Goal: Transaction & Acquisition: Purchase product/service

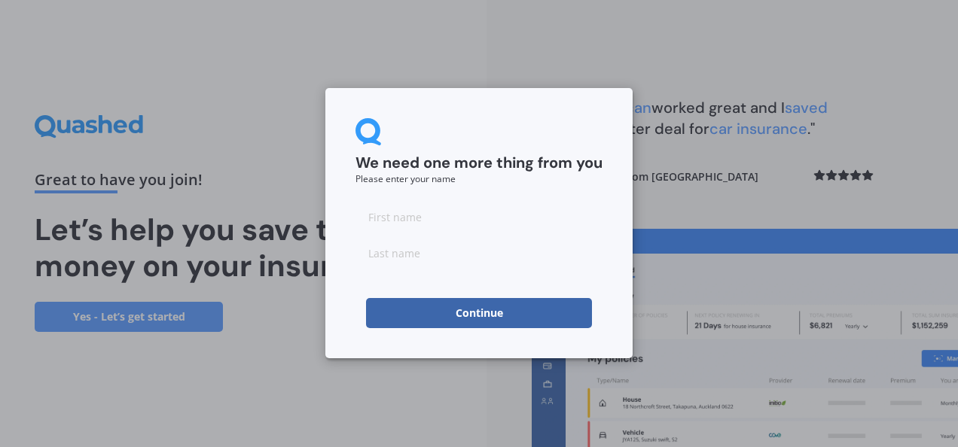
click at [399, 223] on input at bounding box center [478, 217] width 247 height 30
type input "Vered"
type input "Ohanna"
click at [472, 319] on button "Continue" at bounding box center [479, 313] width 226 height 30
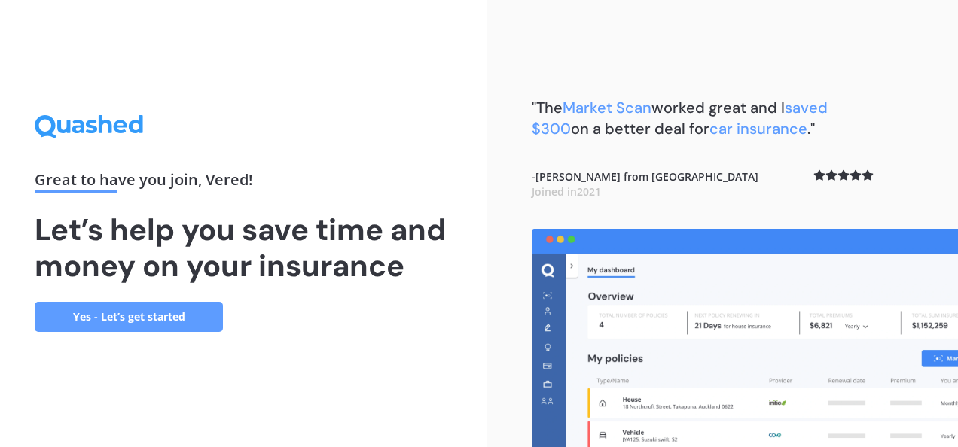
click at [175, 324] on link "Yes - Let’s get started" at bounding box center [129, 317] width 188 height 30
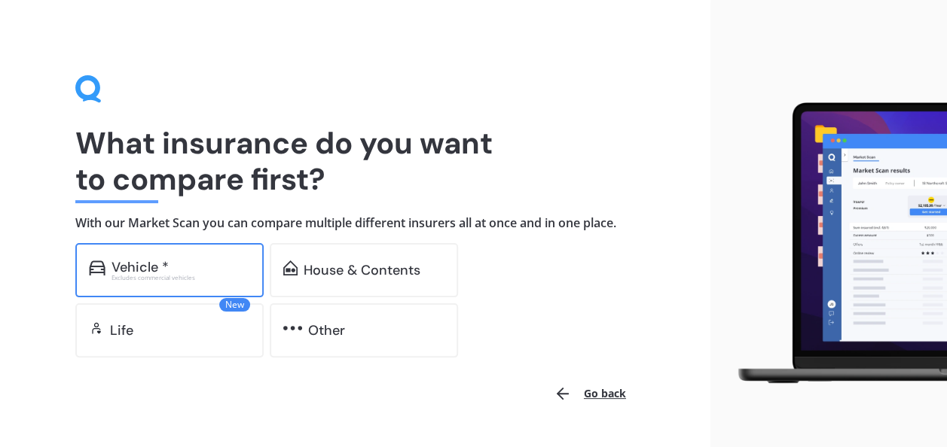
click at [156, 264] on div "Vehicle *" at bounding box center [139, 267] width 57 height 15
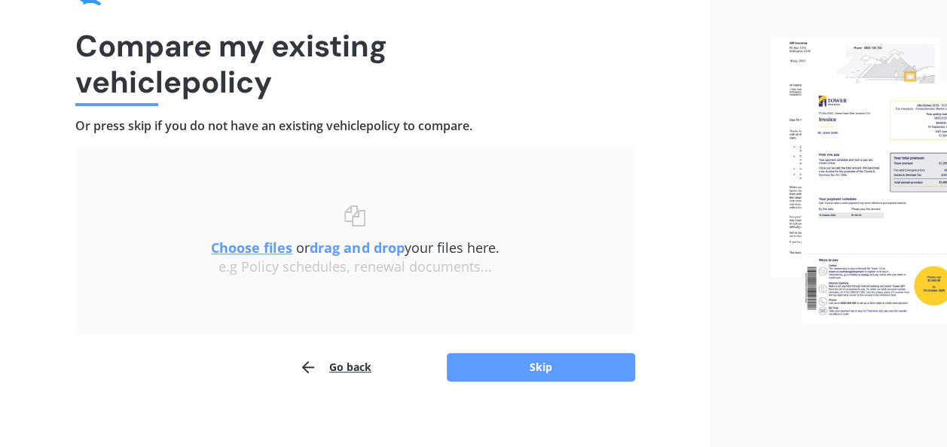
scroll to position [107, 0]
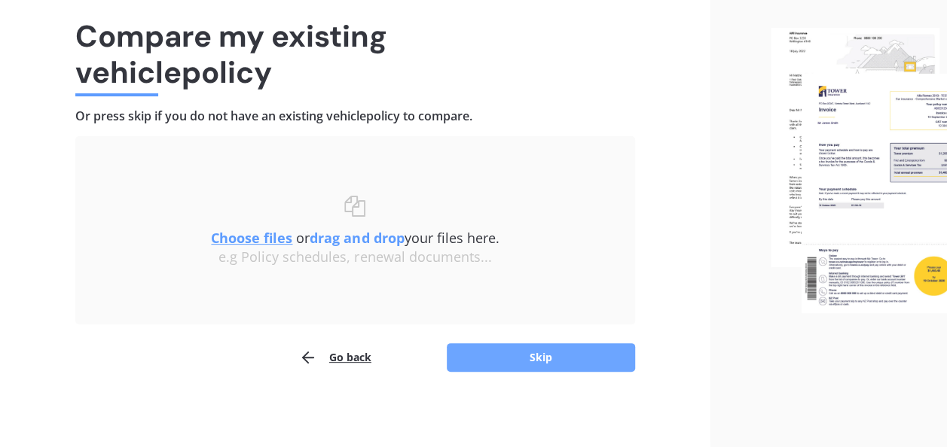
click at [528, 361] on button "Skip" at bounding box center [541, 357] width 188 height 29
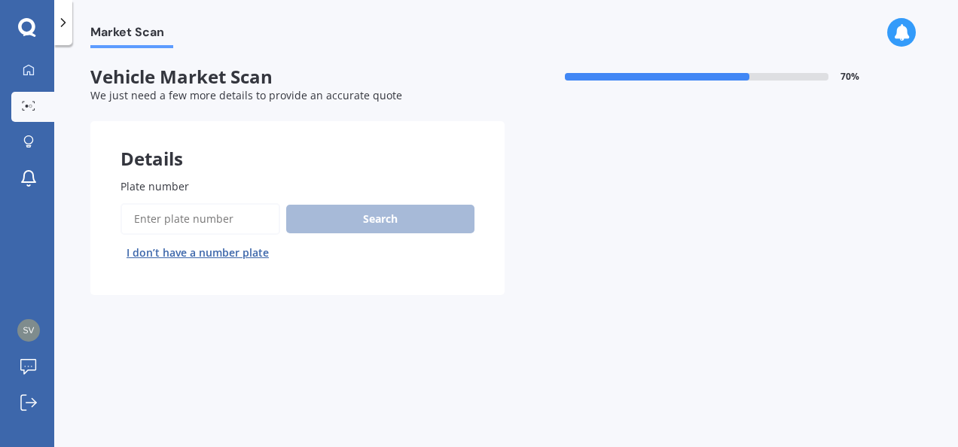
click at [203, 216] on input "Plate number" at bounding box center [200, 219] width 160 height 32
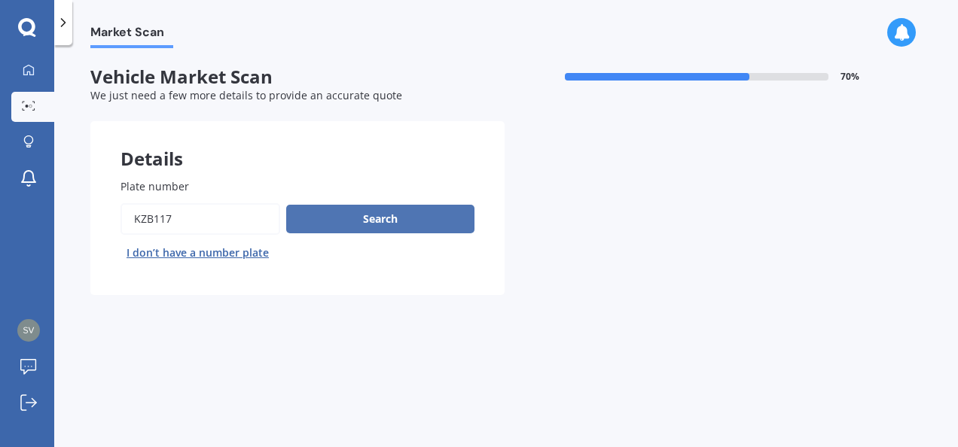
type input "kzb117"
click at [365, 223] on button "Search" at bounding box center [380, 219] width 188 height 29
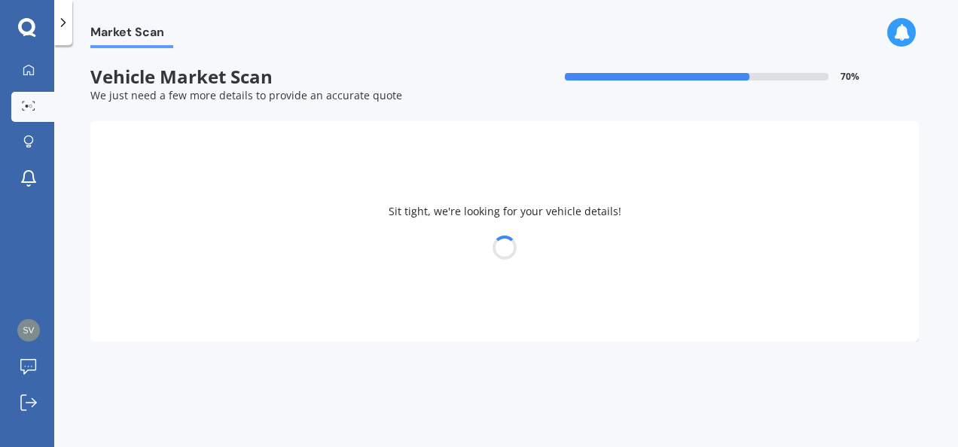
select select "MAZDA"
select select "DEMIO"
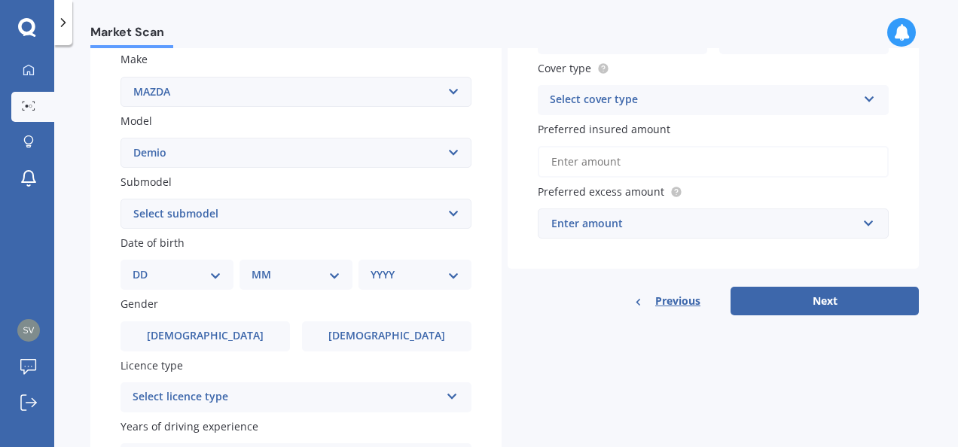
scroll to position [301, 0]
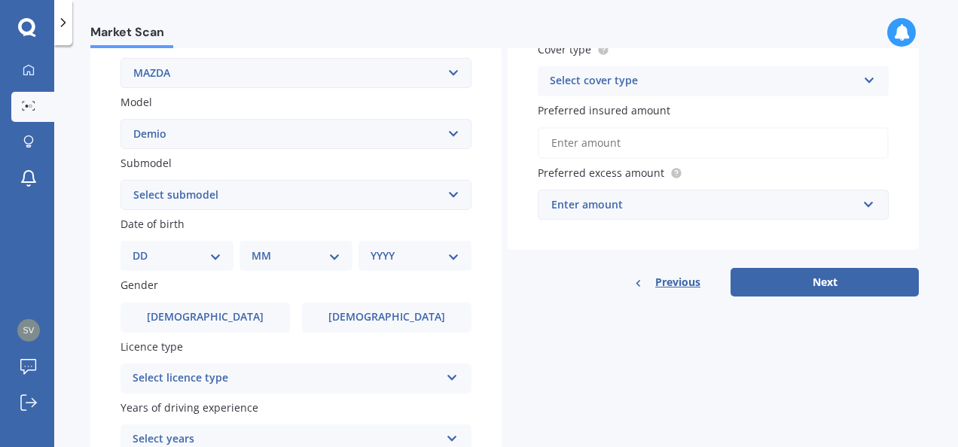
click at [216, 263] on select "DD 01 02 03 04 05 06 07 08 09 10 11 12 13 14 15 16 17 18 19 20 21 22 23 24 25 2…" at bounding box center [177, 256] width 89 height 17
select select "24"
click at [145, 249] on select "DD 01 02 03 04 05 06 07 08 09 10 11 12 13 14 15 16 17 18 19 20 21 22 23 24 25 2…" at bounding box center [177, 256] width 89 height 17
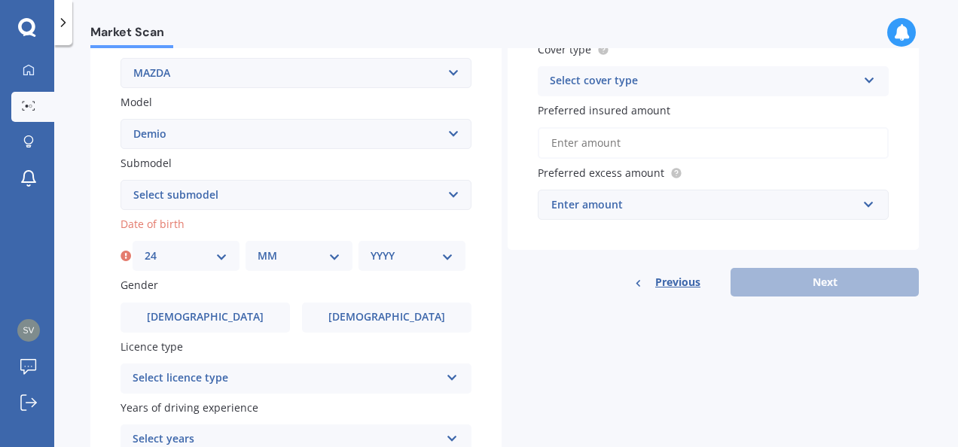
click at [317, 256] on select "MM 01 02 03 04 05 06 07 08 09 10 11 12" at bounding box center [299, 256] width 83 height 17
select select "08"
click at [258, 249] on select "MM 01 02 03 04 05 06 07 08 09 10 11 12" at bounding box center [299, 256] width 83 height 17
click at [398, 258] on select "YYYY 2025 2024 2023 2022 2021 2020 2019 2018 2017 2016 2015 2014 2013 2012 2011…" at bounding box center [412, 256] width 83 height 17
select select "1972"
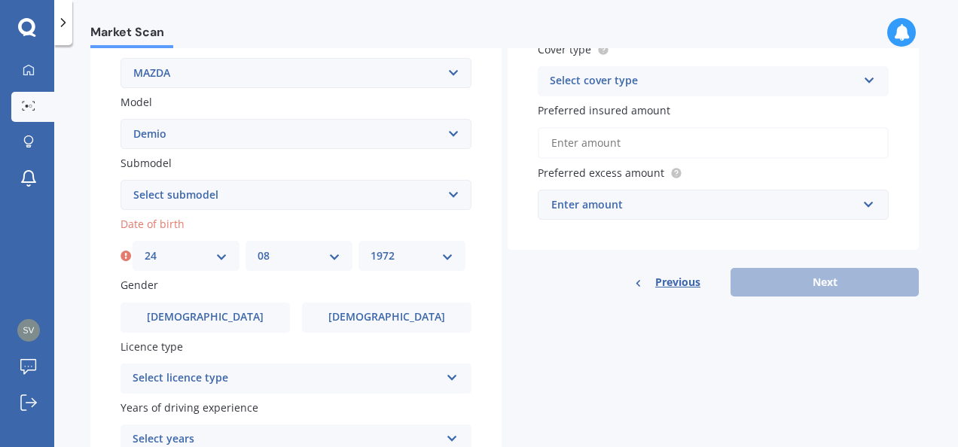
click at [371, 249] on select "YYYY 2025 2024 2023 2022 2021 2020 2019 2018 2017 2016 2015 2014 2013 2012 2011…" at bounding box center [412, 256] width 83 height 17
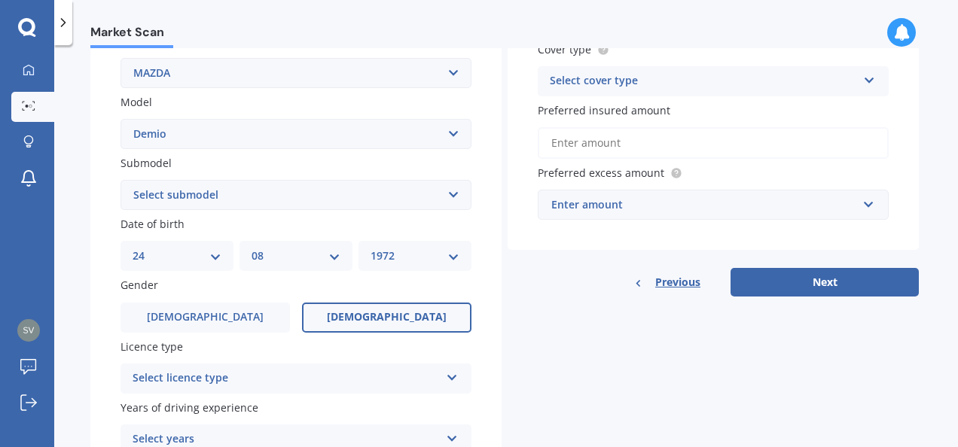
click at [386, 316] on span "[DEMOGRAPHIC_DATA]" at bounding box center [387, 317] width 120 height 13
click at [0, 0] on input "[DEMOGRAPHIC_DATA]" at bounding box center [0, 0] width 0 height 0
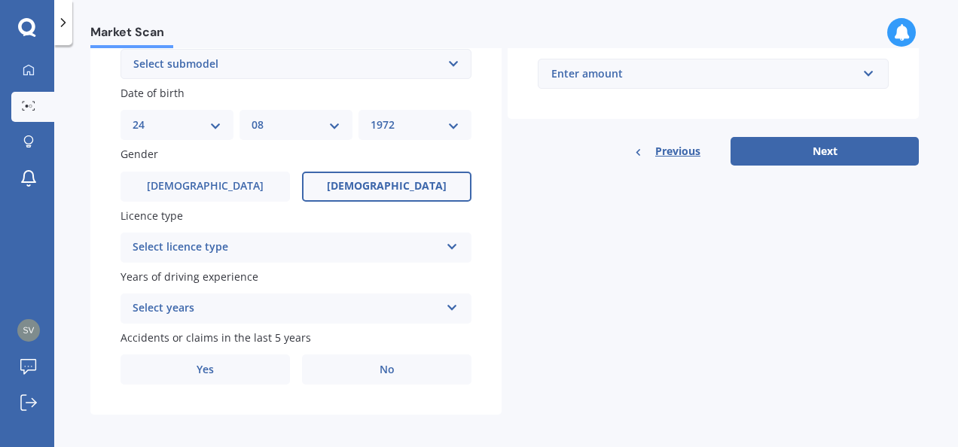
scroll to position [441, 0]
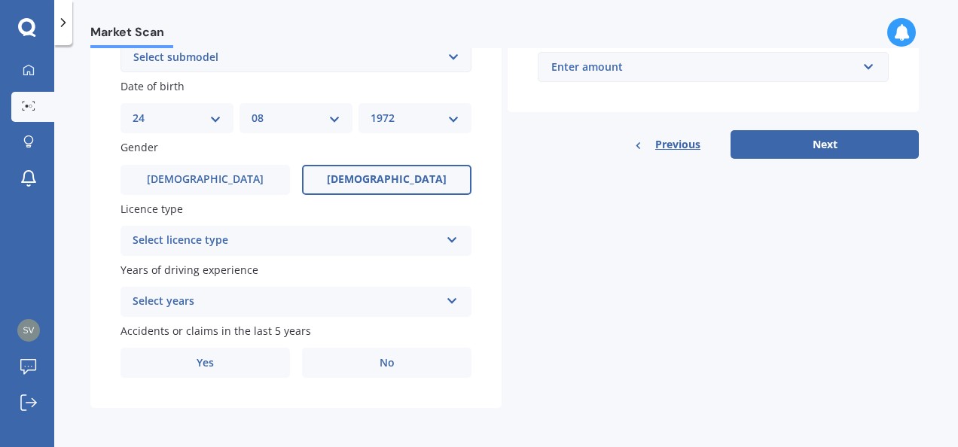
click at [372, 233] on div "Select licence type" at bounding box center [286, 241] width 307 height 18
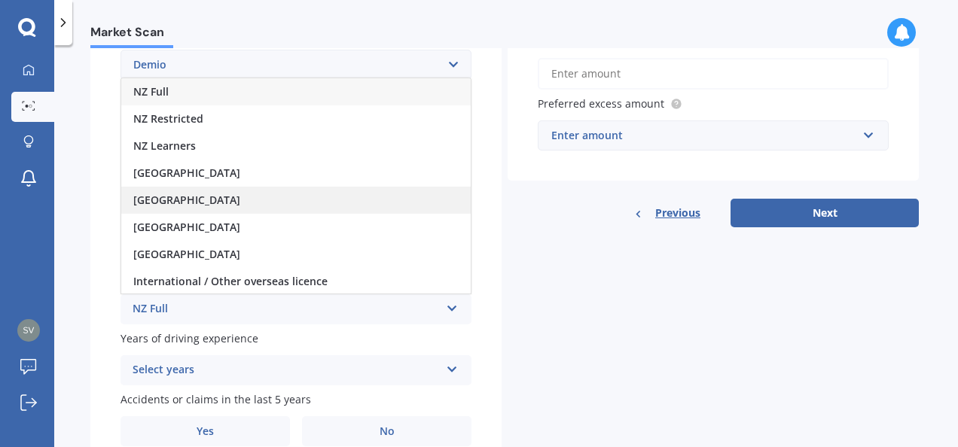
scroll to position [215, 0]
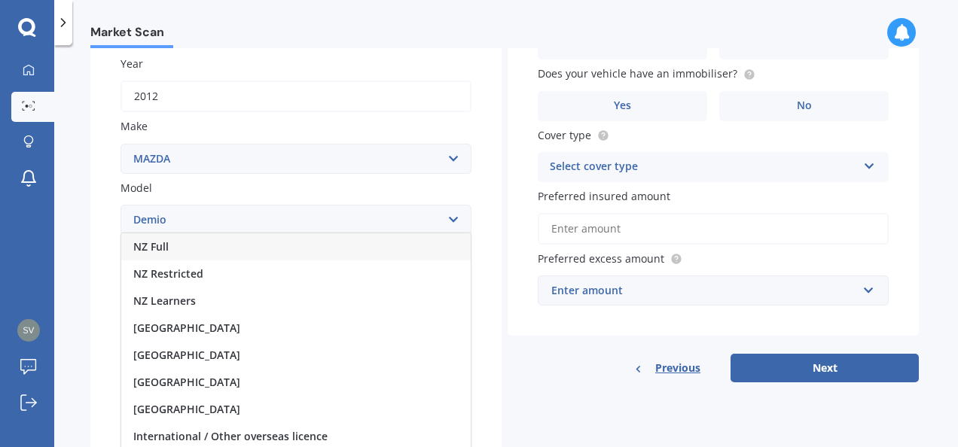
click at [348, 243] on div "NZ Full" at bounding box center [295, 246] width 349 height 27
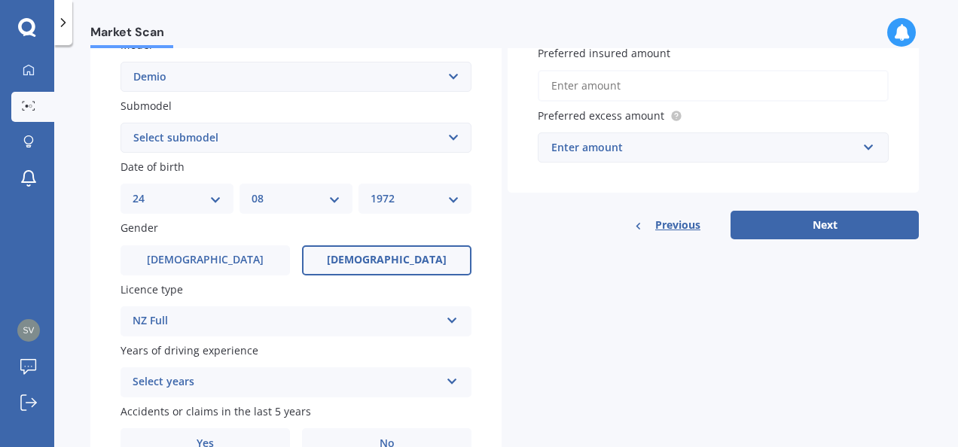
scroll to position [441, 0]
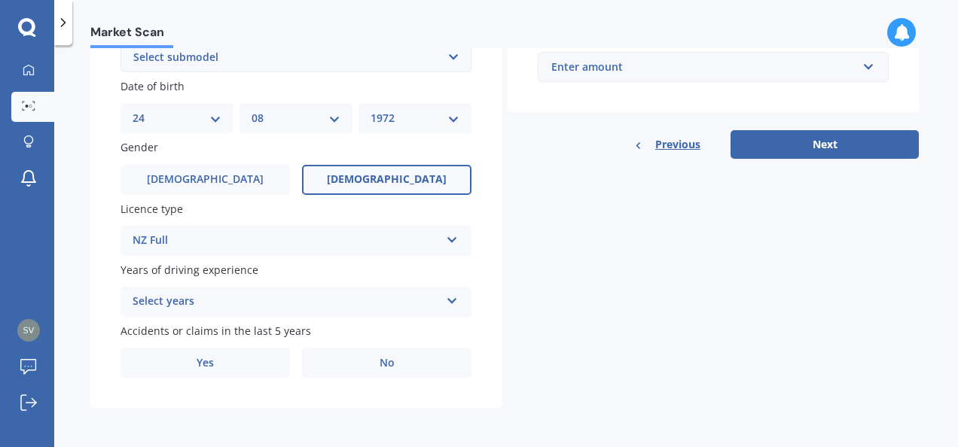
click at [333, 305] on div "Select years" at bounding box center [286, 302] width 307 height 18
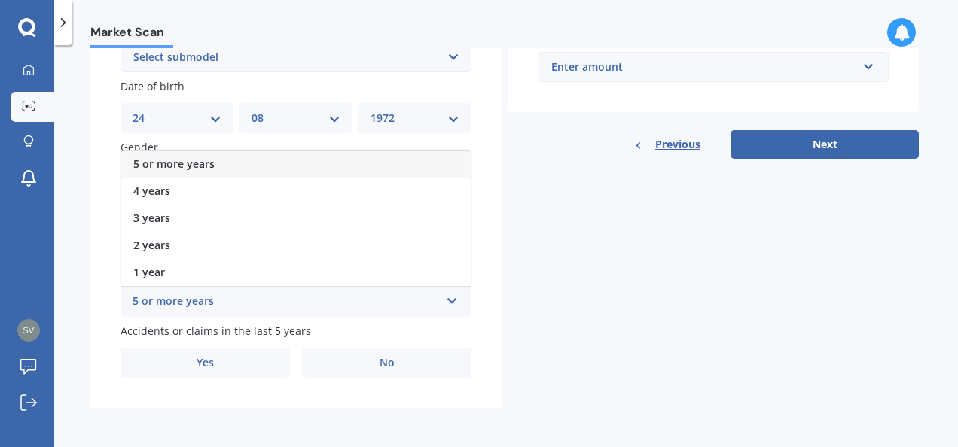
click at [323, 165] on div "5 or more years" at bounding box center [295, 164] width 349 height 27
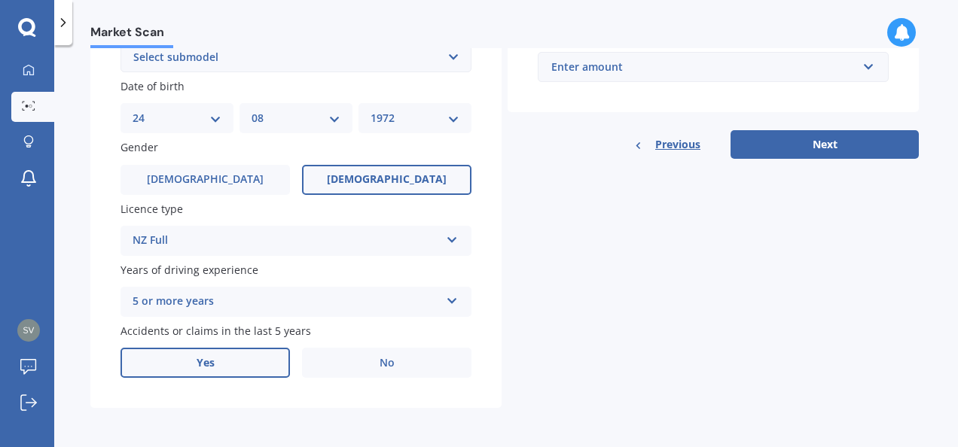
click at [241, 358] on label "Yes" at bounding box center [204, 363] width 169 height 30
click at [0, 0] on input "Yes" at bounding box center [0, 0] width 0 height 0
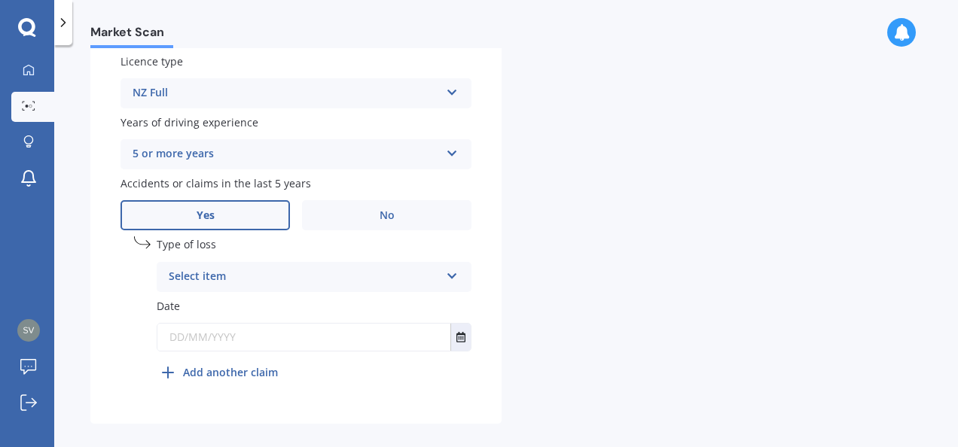
scroll to position [592, 0]
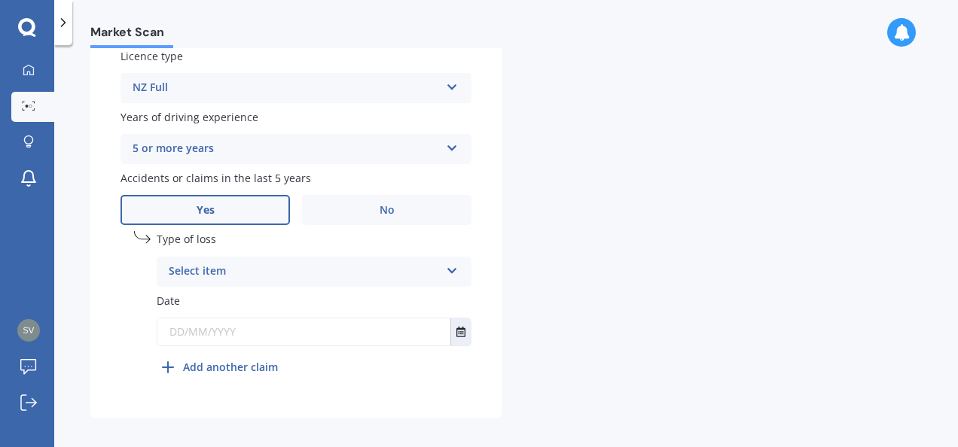
click at [315, 276] on div "Select item" at bounding box center [304, 272] width 271 height 18
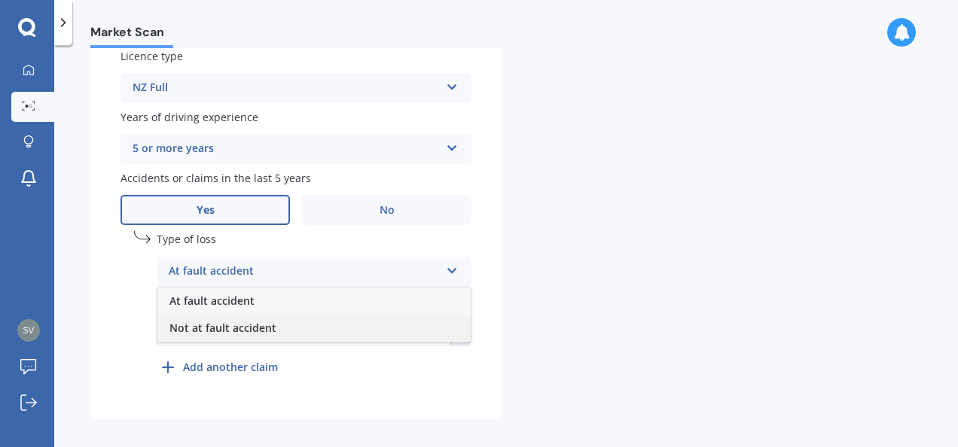
click at [315, 331] on div "Not at fault accident" at bounding box center [313, 328] width 313 height 27
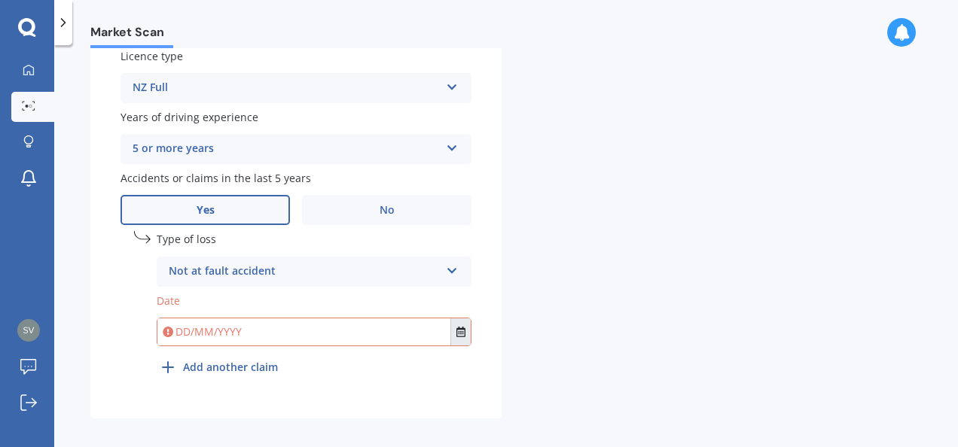
click at [455, 342] on button "Select date" at bounding box center [460, 332] width 20 height 27
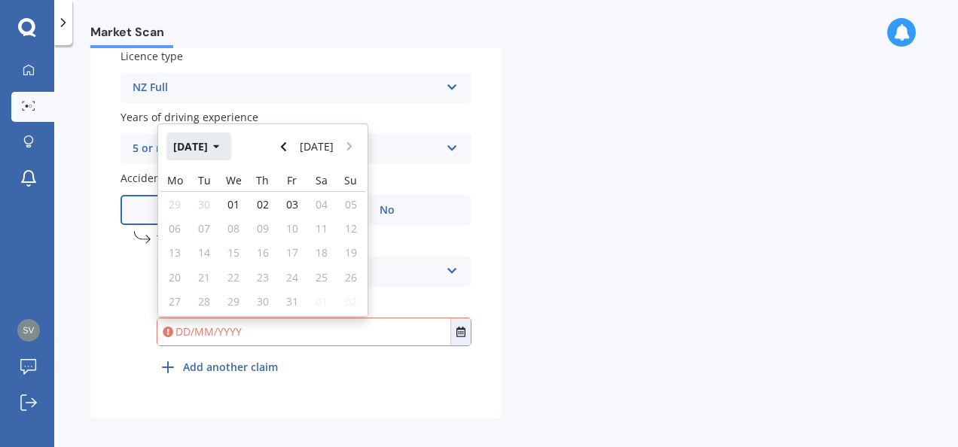
click at [220, 151] on icon "button" at bounding box center [216, 147] width 7 height 11
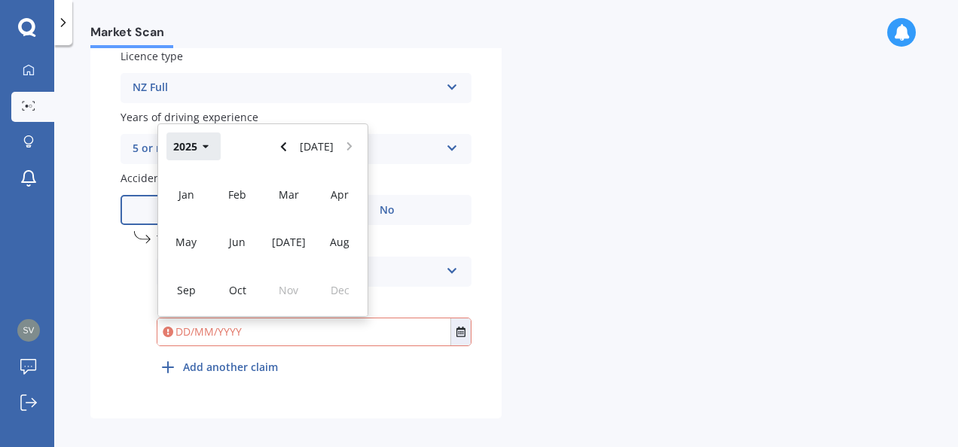
click at [194, 151] on button "2025" at bounding box center [193, 146] width 54 height 27
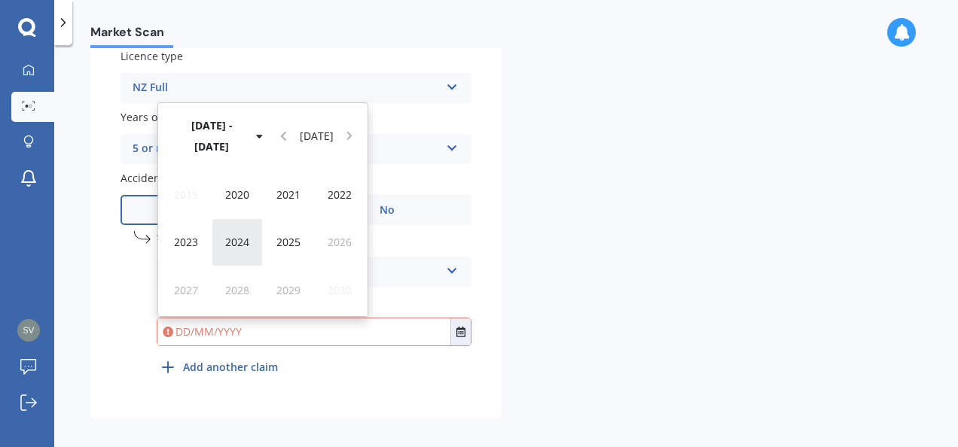
click at [231, 245] on span "2024" at bounding box center [237, 242] width 24 height 14
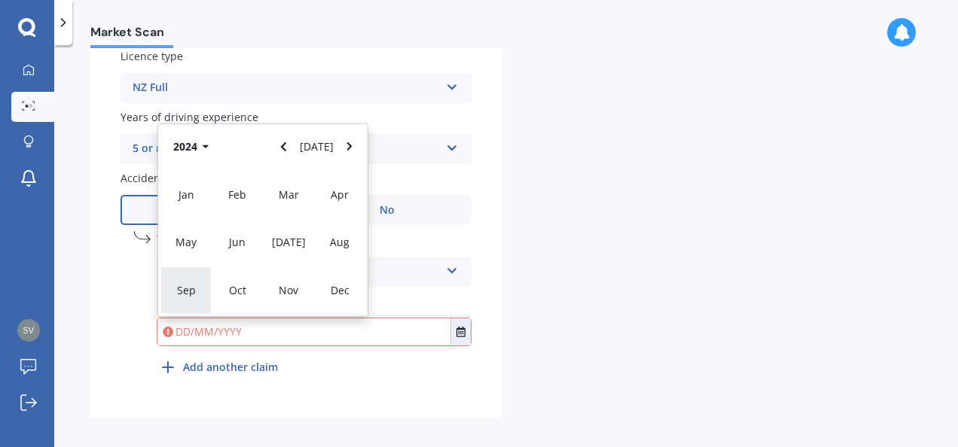
click at [184, 291] on span "Sep" at bounding box center [186, 290] width 19 height 14
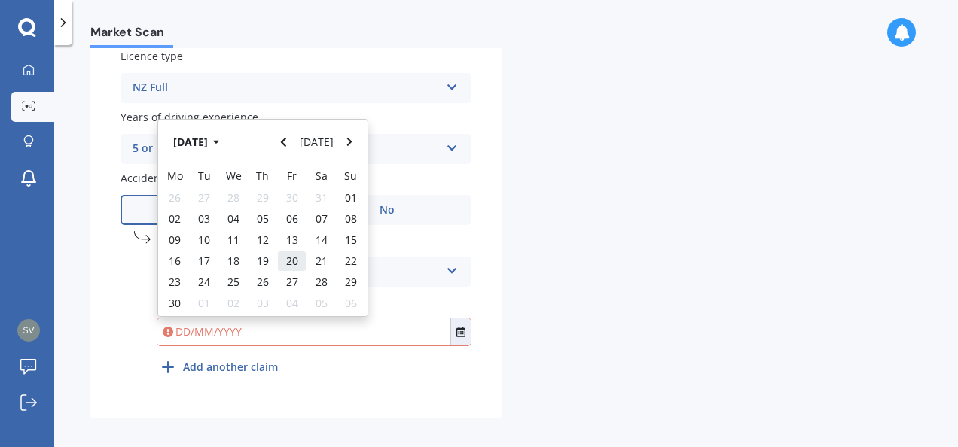
click at [282, 267] on div "20" at bounding box center [291, 261] width 29 height 21
type input "[DATE]"
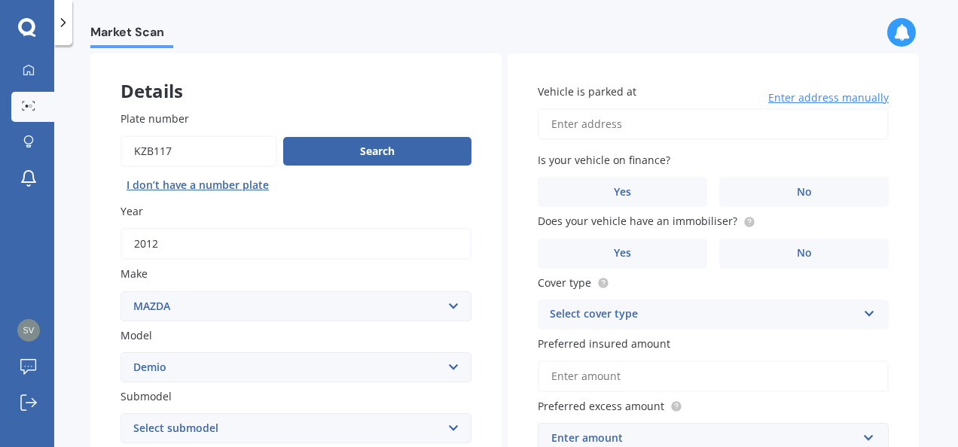
scroll to position [0, 0]
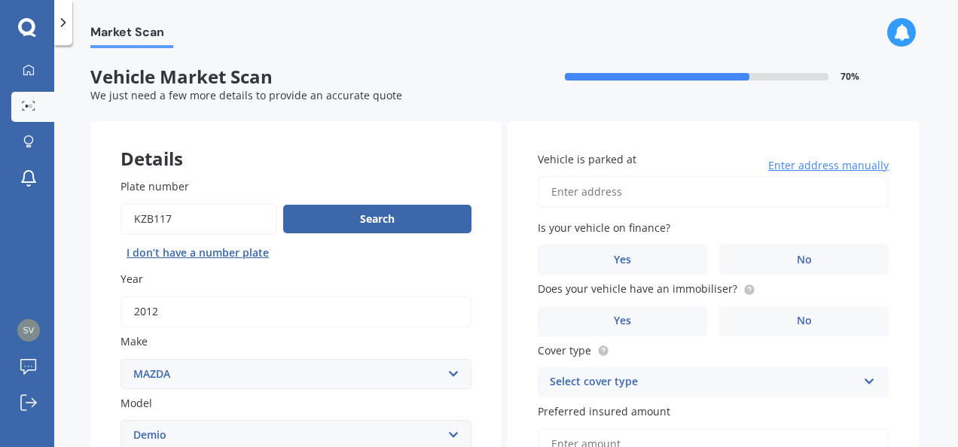
click at [639, 200] on input "Vehicle is parked at" at bounding box center [713, 192] width 351 height 32
type input "[STREET_ADDRESS]"
click at [755, 265] on label "No" at bounding box center [803, 260] width 169 height 30
click at [0, 0] on input "No" at bounding box center [0, 0] width 0 height 0
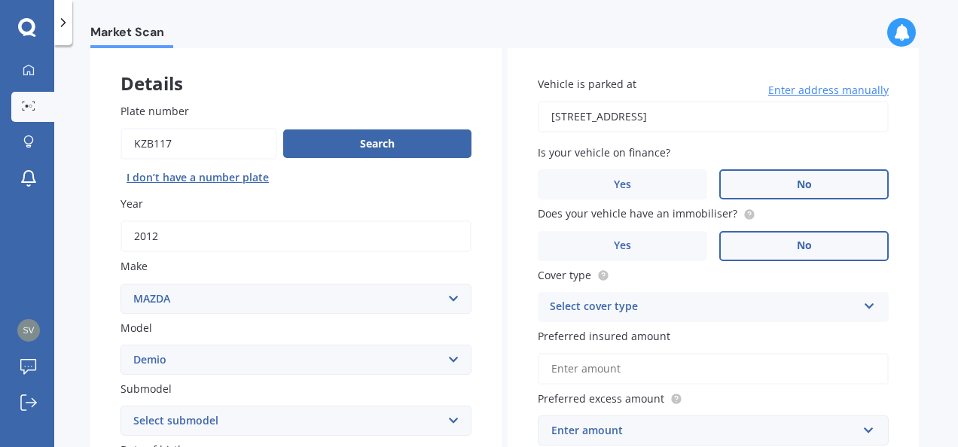
click at [742, 255] on label "No" at bounding box center [803, 246] width 169 height 30
click at [0, 0] on input "No" at bounding box center [0, 0] width 0 height 0
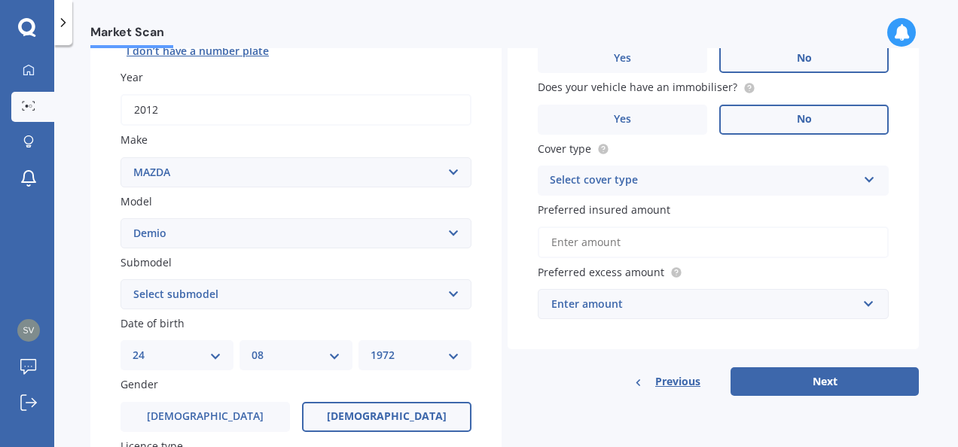
scroll to position [226, 0]
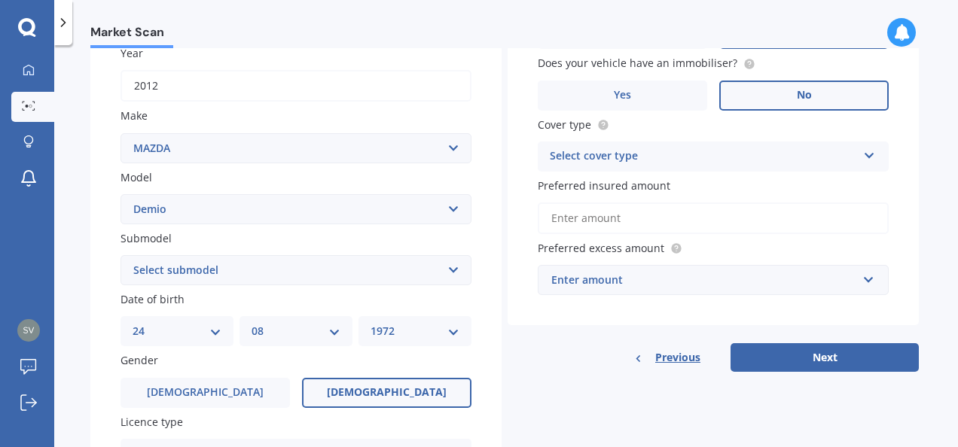
click at [699, 163] on div "Select cover type" at bounding box center [703, 157] width 307 height 18
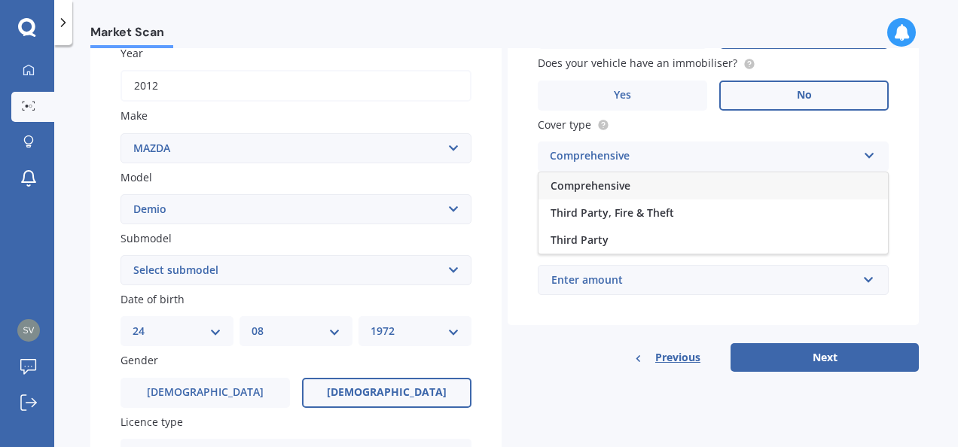
click at [697, 185] on div "Comprehensive" at bounding box center [712, 185] width 349 height 27
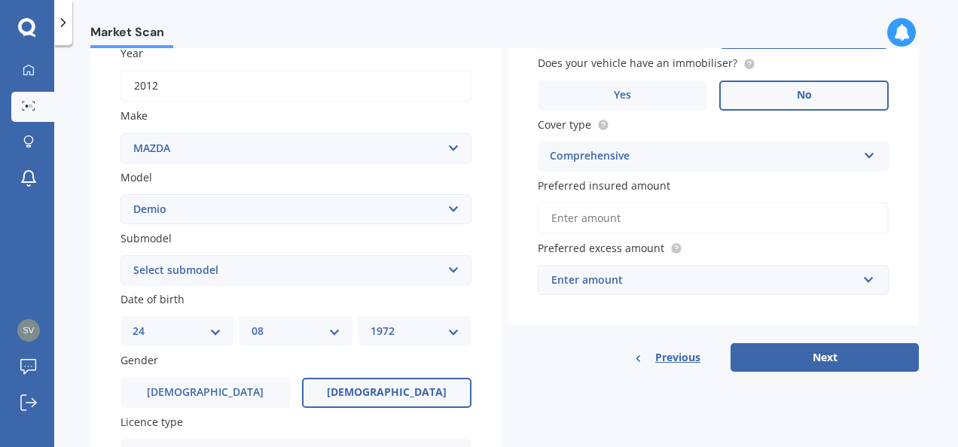
click at [717, 225] on input "Preferred insured amount" at bounding box center [713, 219] width 351 height 32
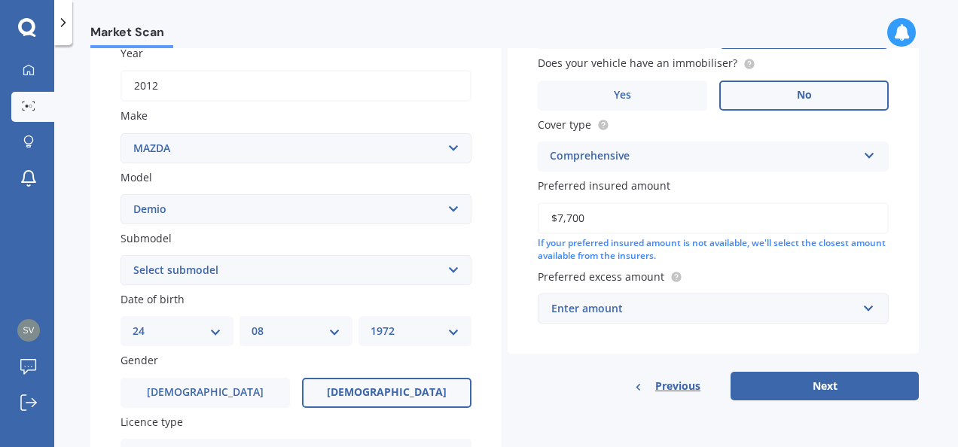
type input "$7,700"
click at [627, 344] on div "Vehicle is parked at [STREET_ADDRESS] Enter address manually Is your vehicle on…" at bounding box center [713, 124] width 411 height 459
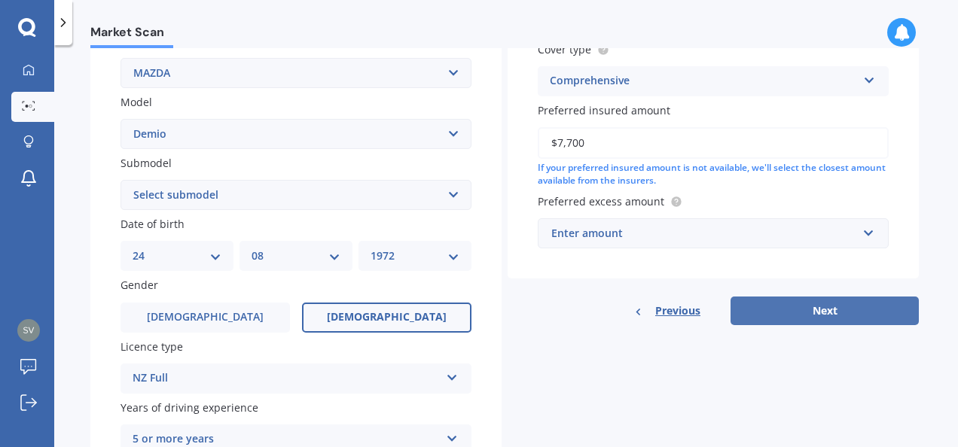
click at [822, 316] on button "Next" at bounding box center [824, 311] width 188 height 29
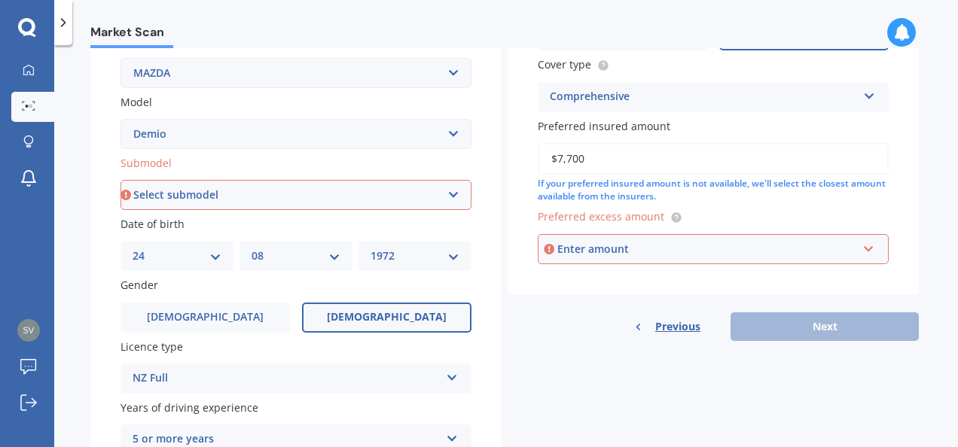
click at [648, 268] on div "Vehicle is parked at [STREET_ADDRESS] Enter address manually Select a match fro…" at bounding box center [713, 57] width 411 height 474
click at [641, 250] on div "Enter amount" at bounding box center [707, 249] width 300 height 17
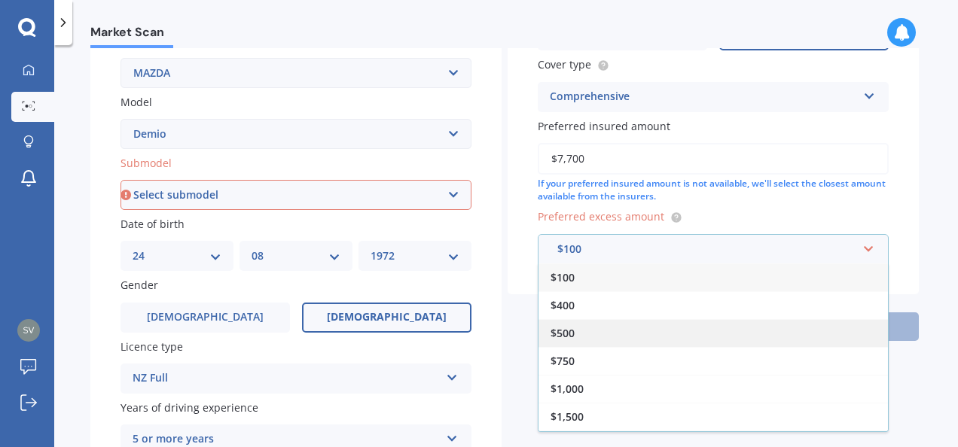
click at [602, 329] on div "$500" at bounding box center [712, 333] width 349 height 28
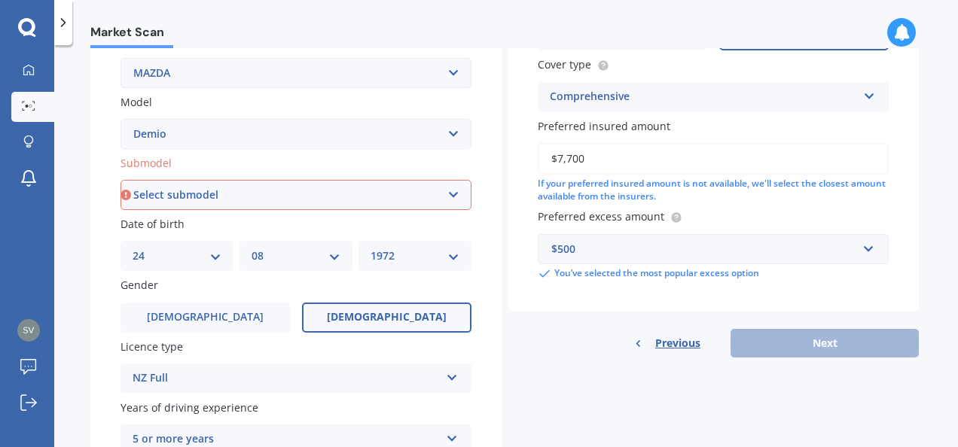
click at [740, 346] on div "Previous Next" at bounding box center [713, 343] width 411 height 29
click at [748, 310] on div "Vehicle is parked at [STREET_ADDRESS] Enter address manually Select a match fro…" at bounding box center [713, 65] width 411 height 491
click at [770, 354] on div "Previous Next" at bounding box center [713, 343] width 411 height 29
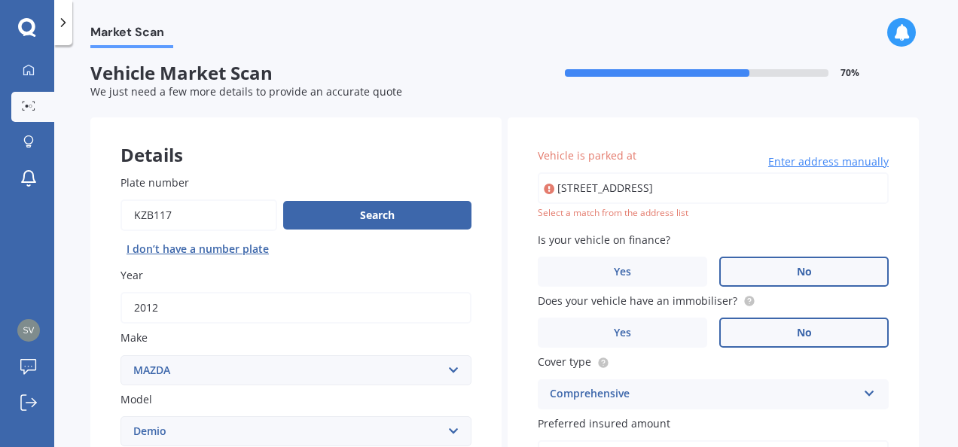
scroll to position [0, 0]
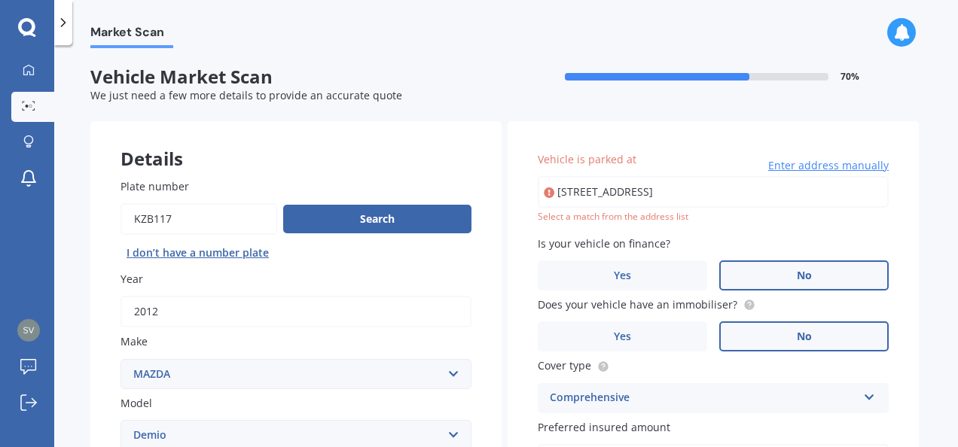
click at [611, 196] on input "[STREET_ADDRESS]" at bounding box center [713, 192] width 351 height 32
click at [700, 242] on label "Is your vehicle on finance?" at bounding box center [710, 244] width 345 height 16
click at [746, 194] on input "[STREET_ADDRESS]" at bounding box center [713, 192] width 351 height 32
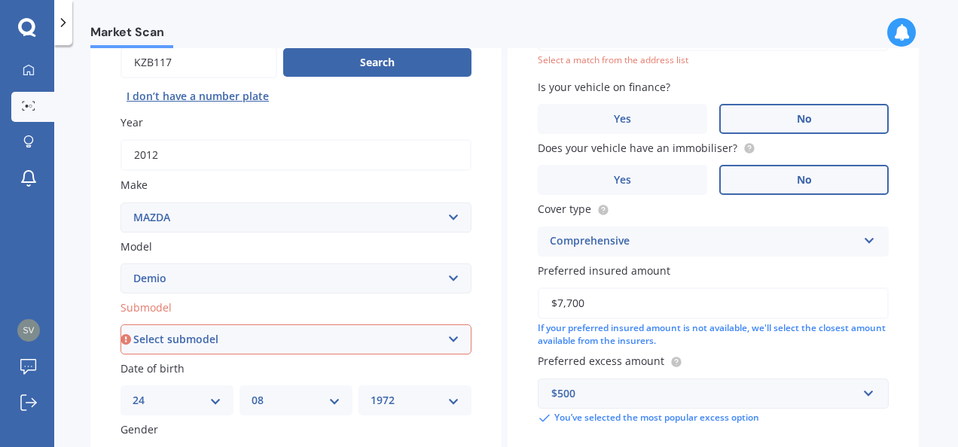
scroll to position [226, 0]
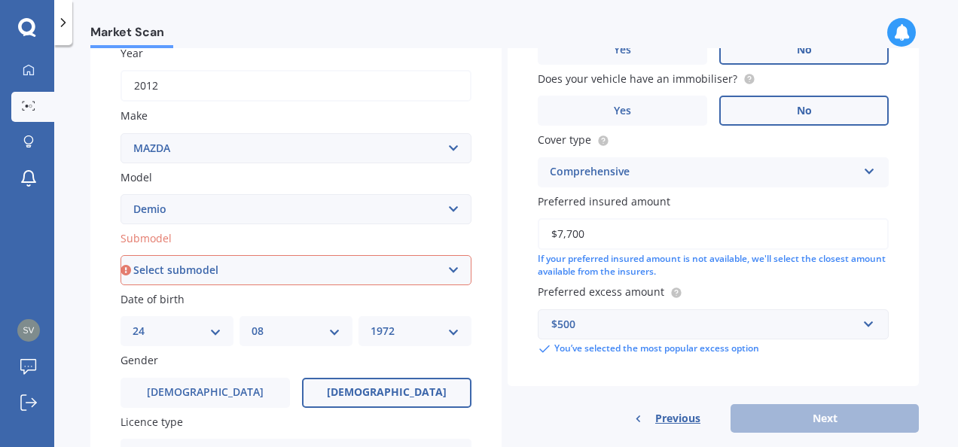
click at [360, 277] on select "Select submodel (All) Diesel Petrol XD Touring Turbo Diesel" at bounding box center [295, 270] width 351 height 30
select select "PETROL"
click at [120, 256] on select "Select submodel (All) Diesel Petrol XD Touring Turbo Diesel" at bounding box center [295, 270] width 351 height 30
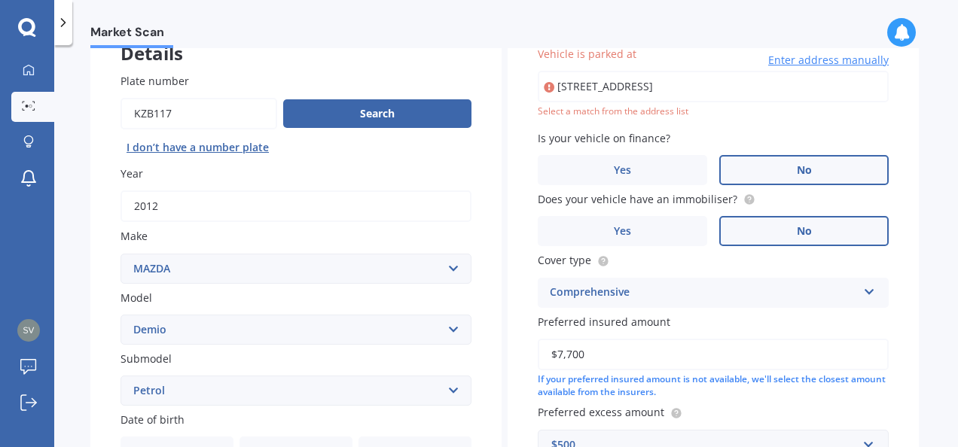
scroll to position [102, 0]
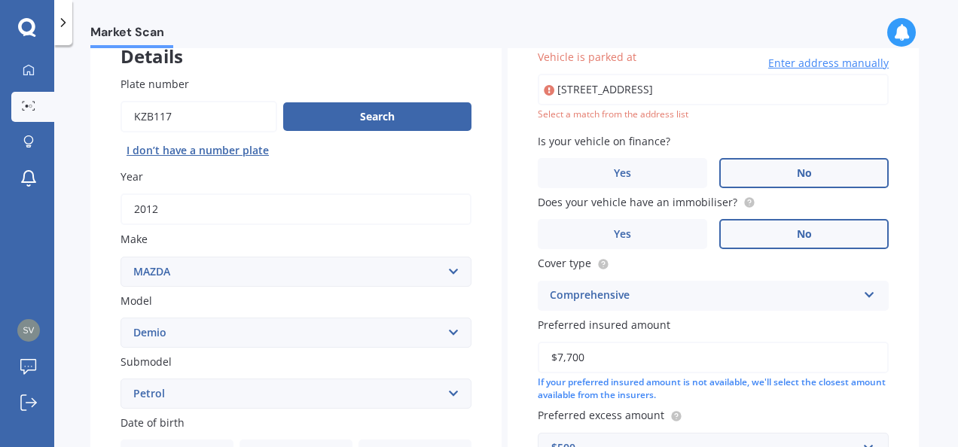
click at [656, 92] on input "[STREET_ADDRESS]" at bounding box center [713, 90] width 351 height 32
drag, startPoint x: 816, startPoint y: 96, endPoint x: 316, endPoint y: 84, distance: 499.4
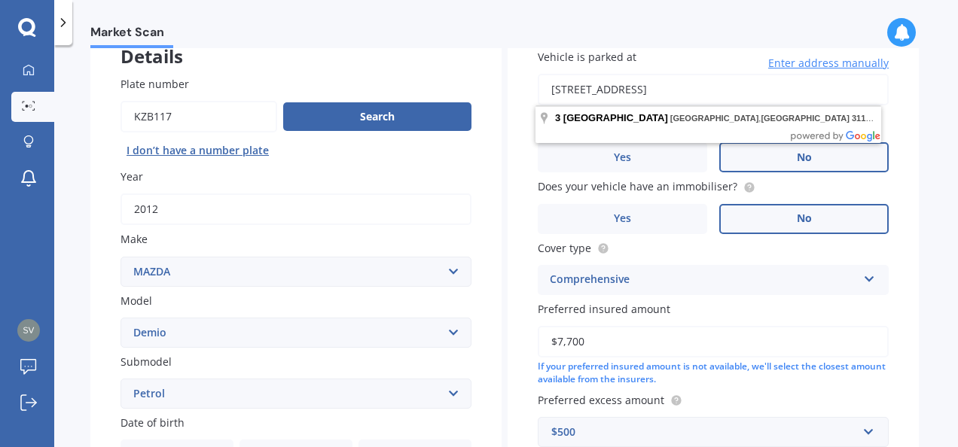
drag, startPoint x: 821, startPoint y: 86, endPoint x: 438, endPoint y: 90, distance: 383.3
drag, startPoint x: 785, startPoint y: 87, endPoint x: 465, endPoint y: 86, distance: 319.3
click at [633, 88] on input "[STREET_ADDRESS]" at bounding box center [713, 90] width 351 height 32
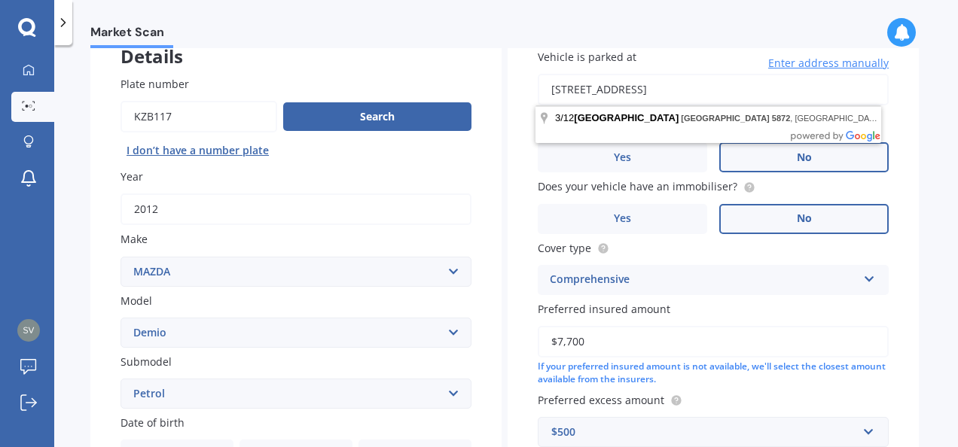
drag, startPoint x: 606, startPoint y: 89, endPoint x: 758, endPoint y: 95, distance: 151.5
click at [758, 95] on input "[STREET_ADDRESS]" at bounding box center [713, 90] width 351 height 32
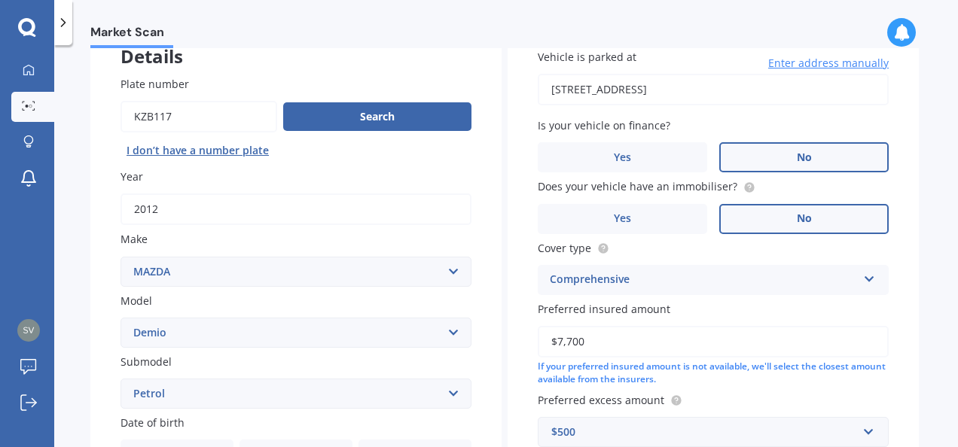
type input "[STREET_ADDRESS]"
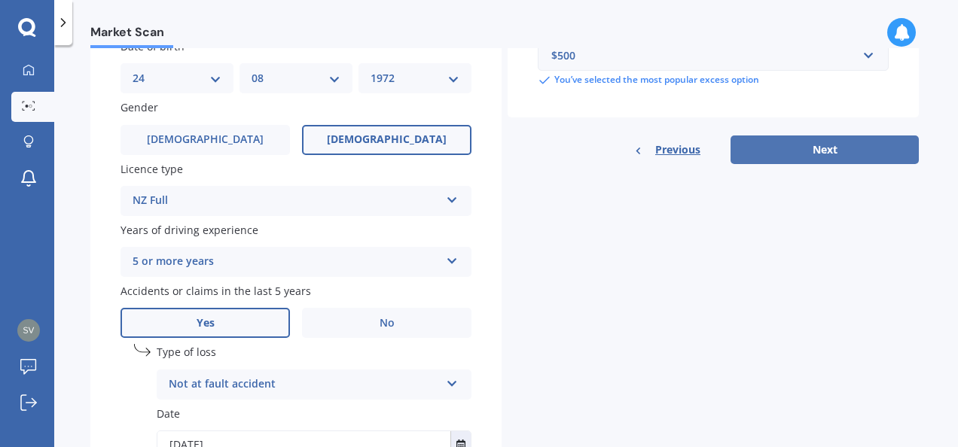
click at [816, 156] on button "Next" at bounding box center [824, 150] width 188 height 29
select select "24"
select select "08"
select select "1972"
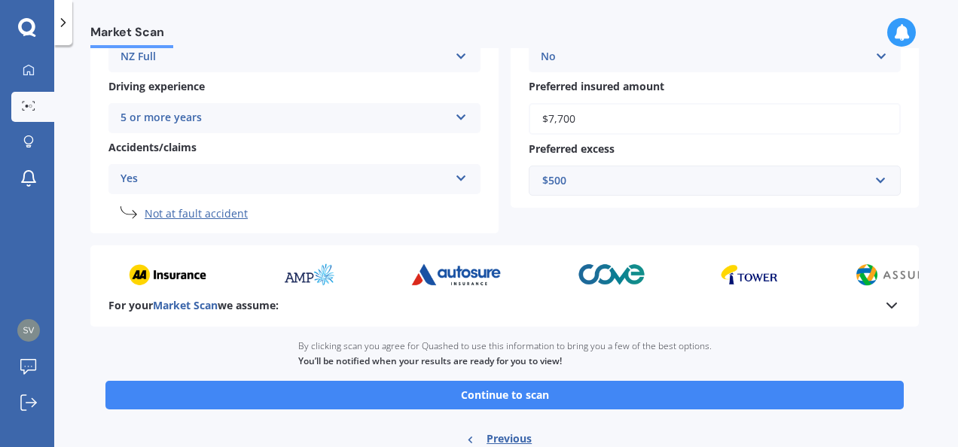
scroll to position [357, 0]
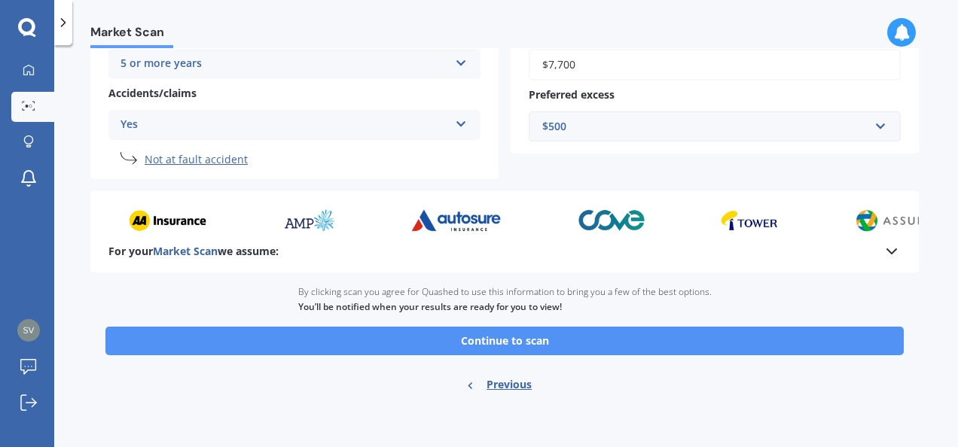
click at [495, 345] on button "Continue to scan" at bounding box center [504, 341] width 798 height 29
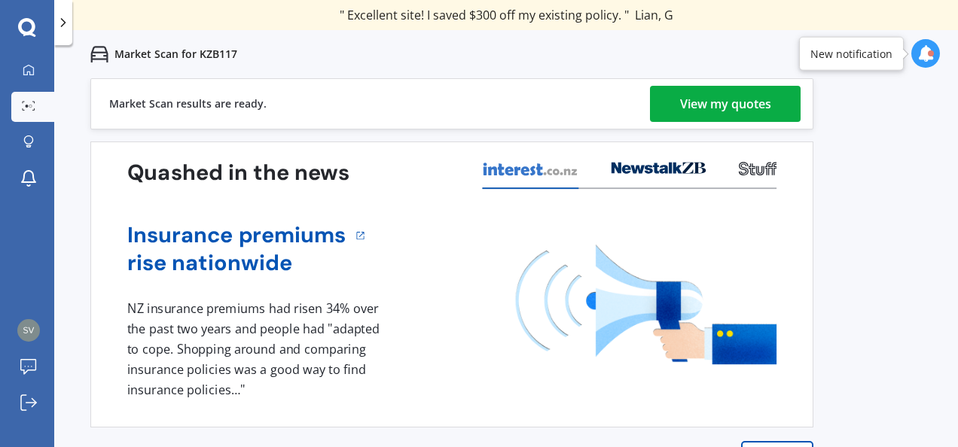
click at [714, 94] on div "View my quotes" at bounding box center [725, 104] width 91 height 36
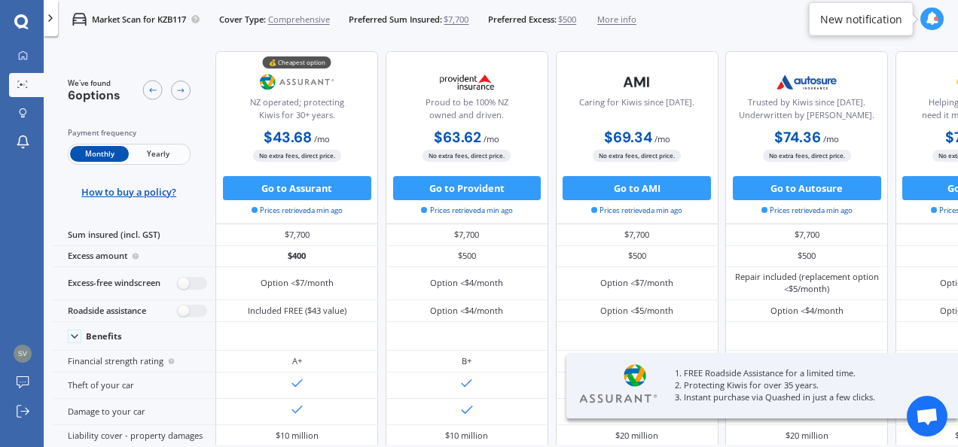
click at [149, 146] on span "Yearly" at bounding box center [158, 154] width 59 height 16
